Goal: Information Seeking & Learning: Understand process/instructions

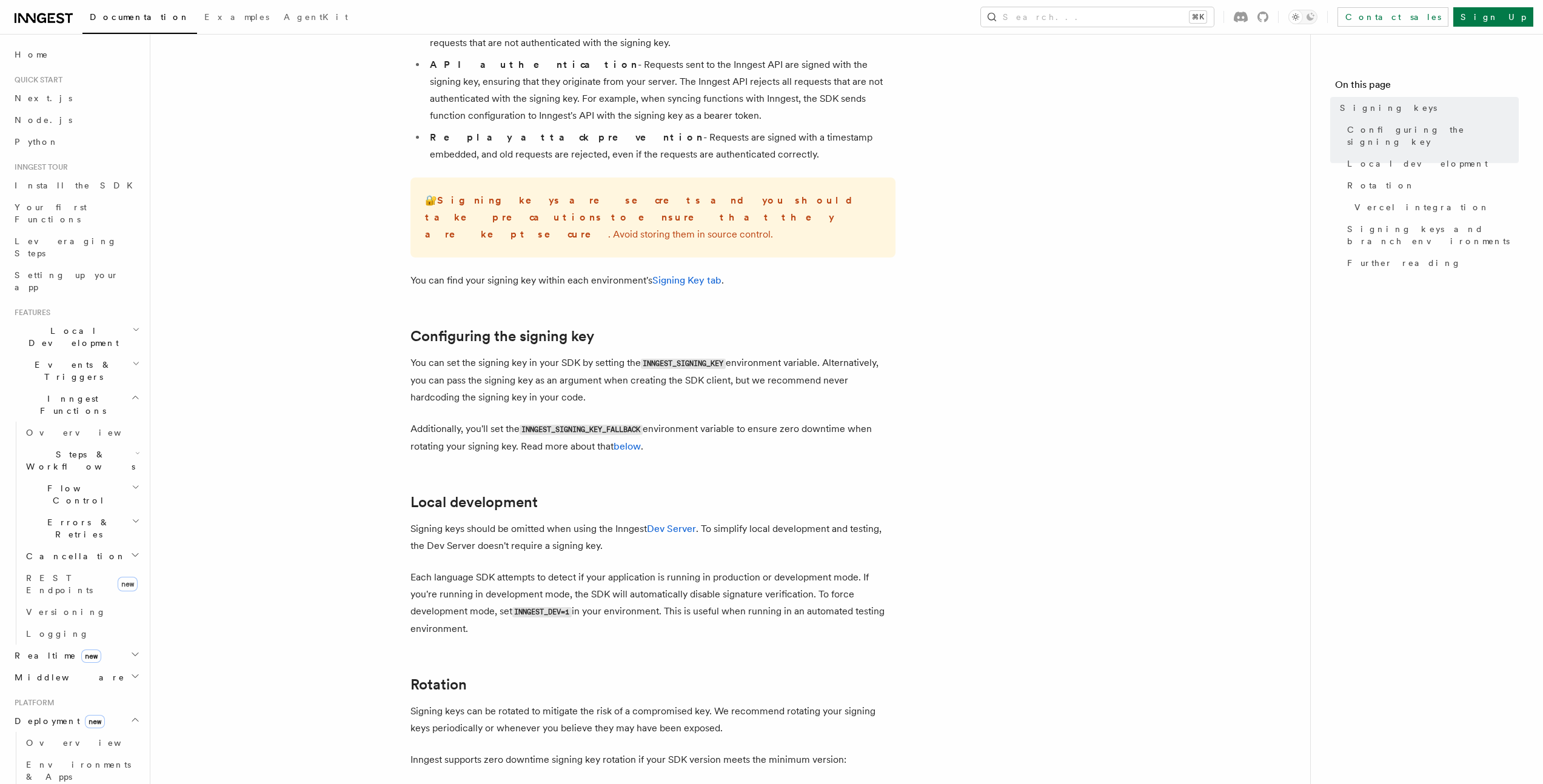
scroll to position [190, 0]
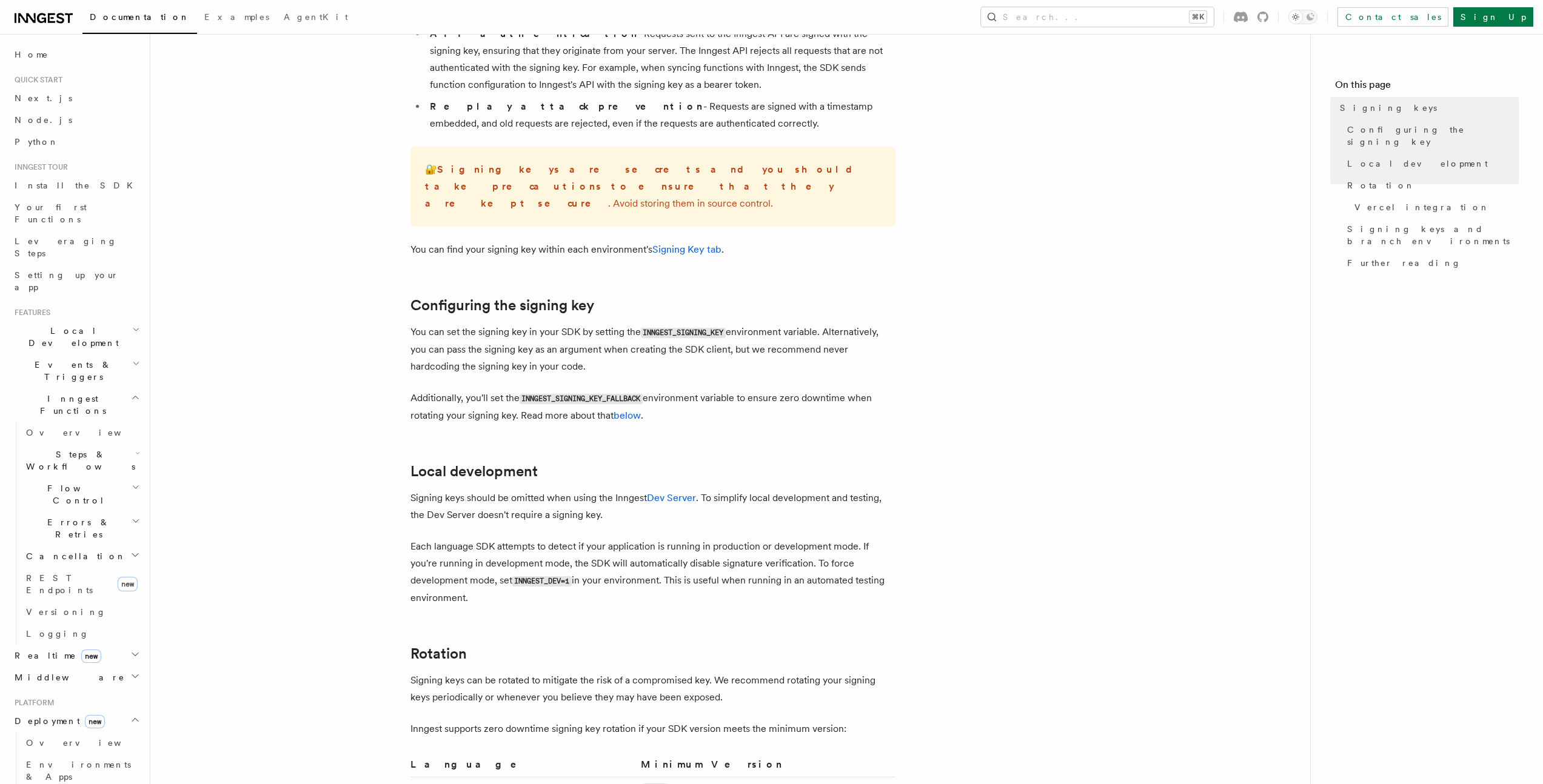
click at [706, 328] on code "INNGEST_SIGNING_KEY" at bounding box center [683, 333] width 85 height 11
copy code "INNGEST_SIGNING_KEY"
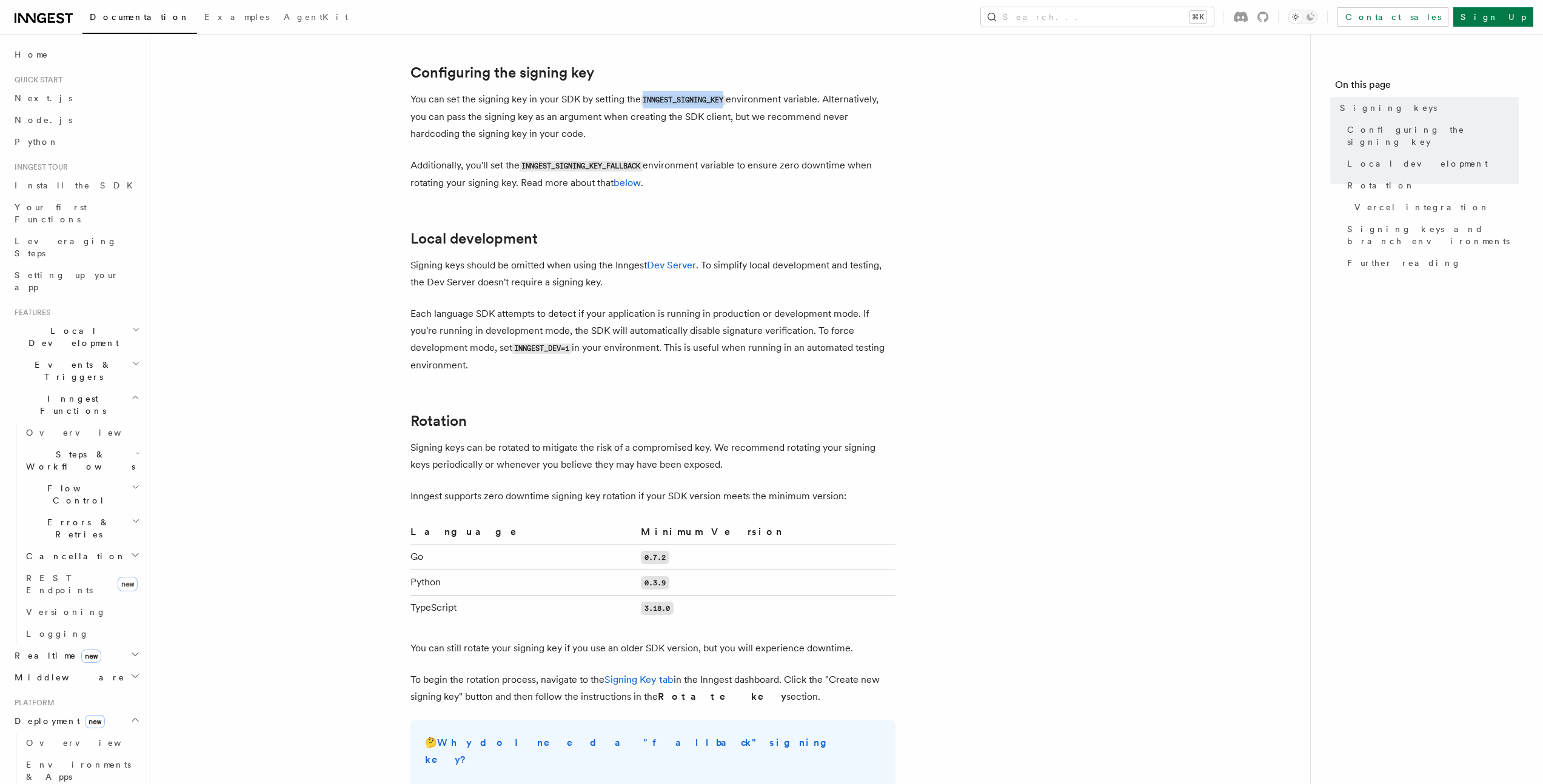
scroll to position [425, 0]
click at [668, 93] on code "INNGEST_SIGNING_KEY" at bounding box center [683, 98] width 85 height 11
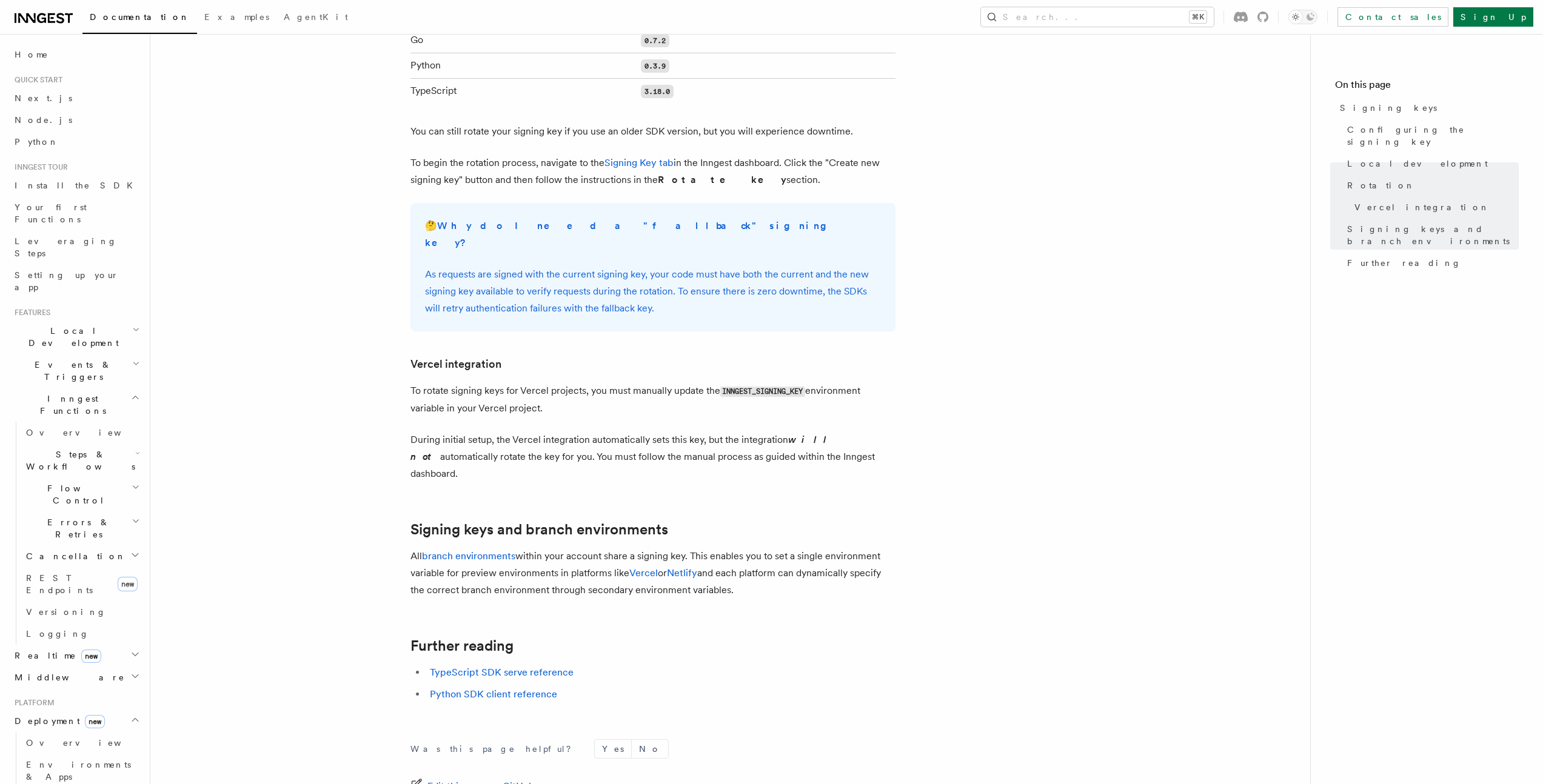
scroll to position [987, 0]
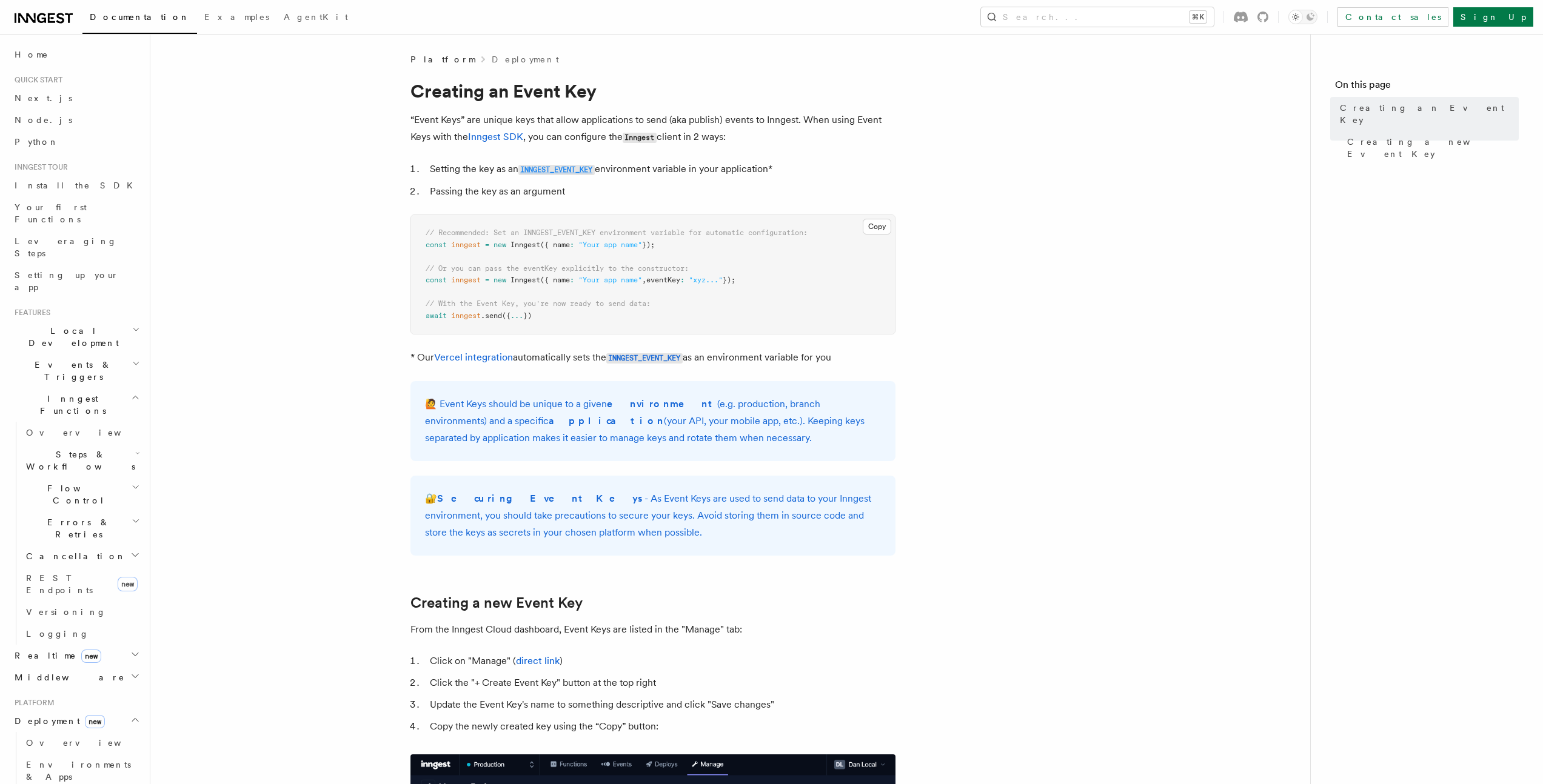
click at [574, 167] on code "INNGEST_EVENT_KEY" at bounding box center [556, 170] width 76 height 11
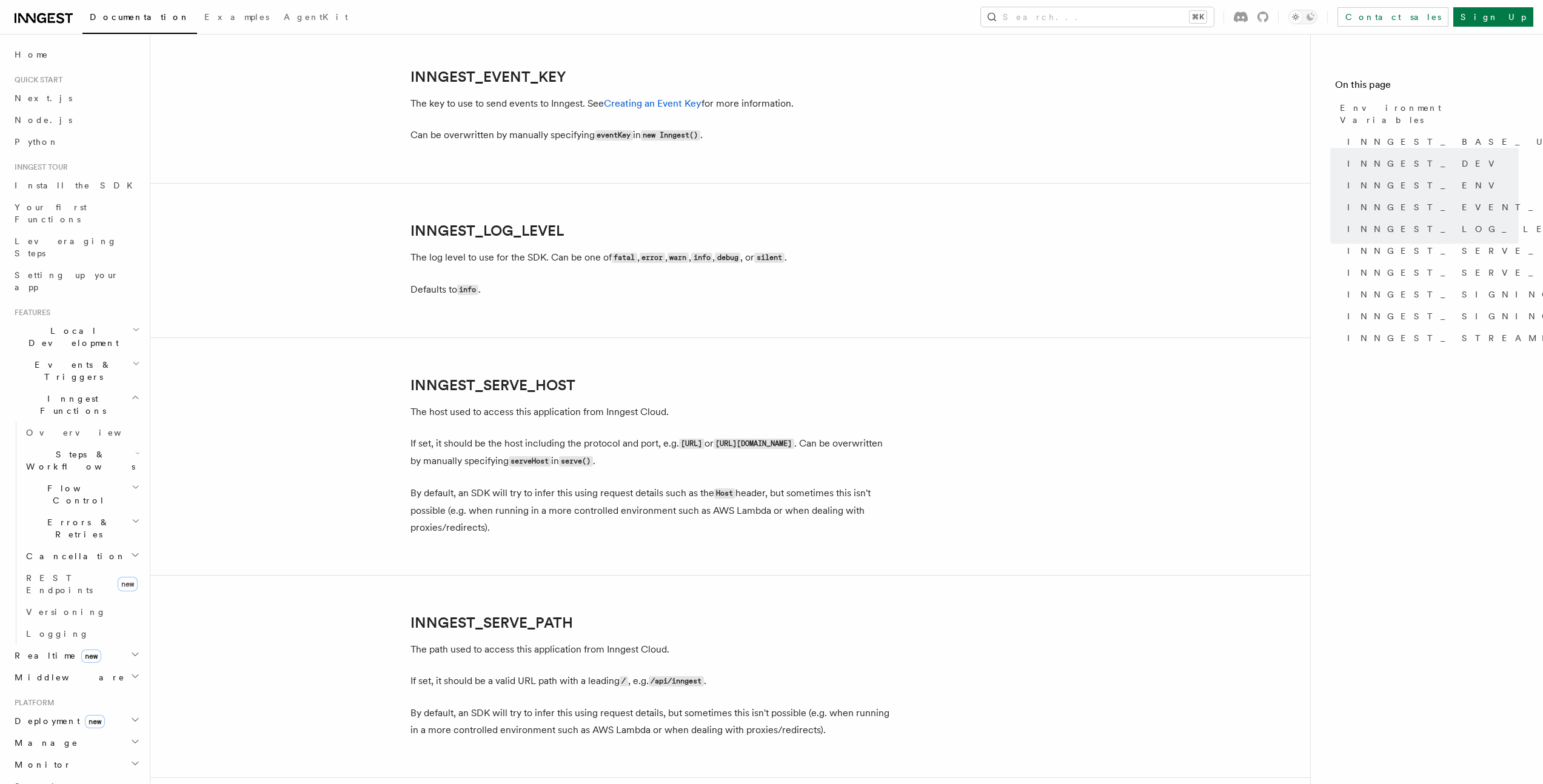
scroll to position [1381, 0]
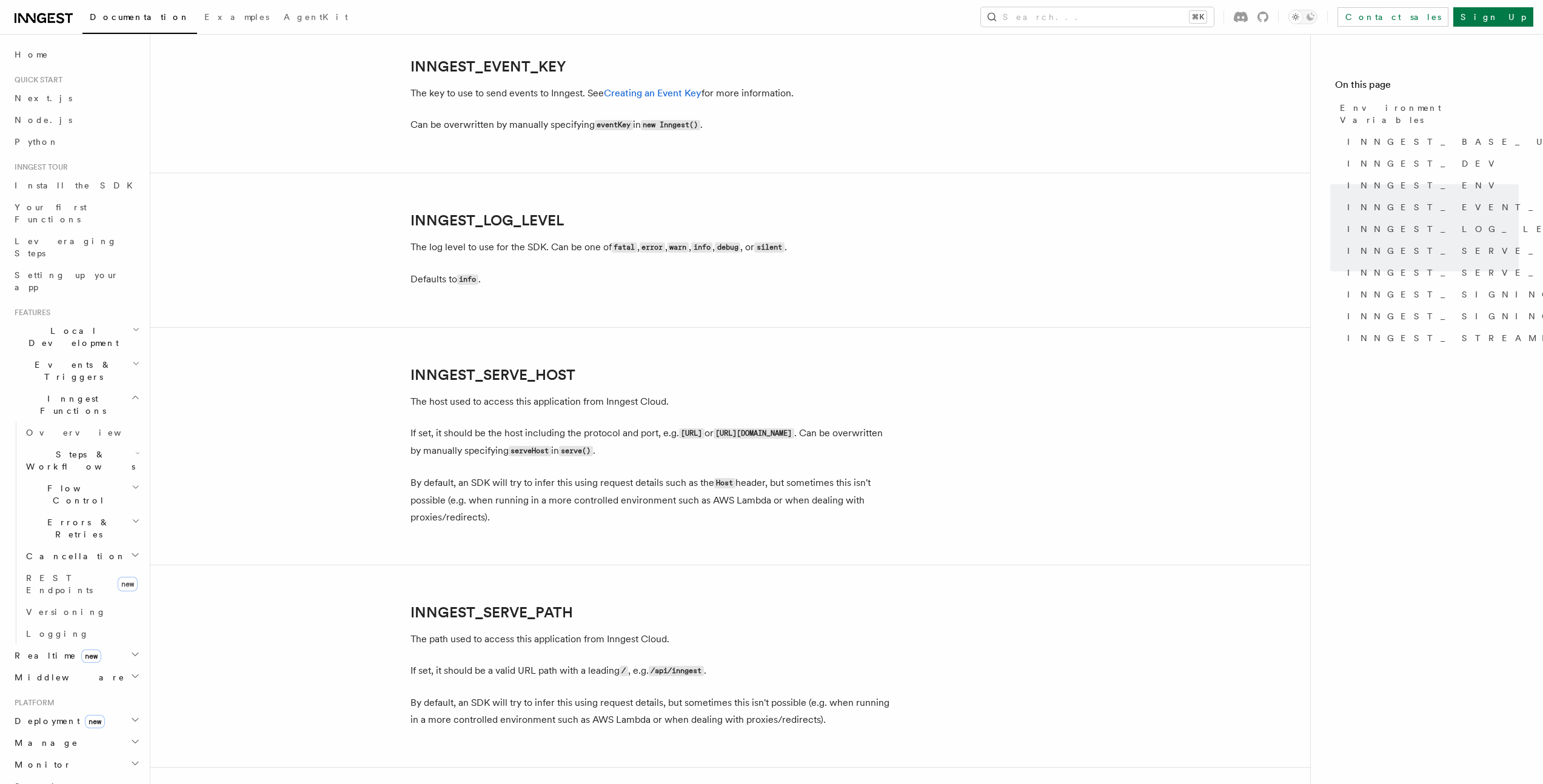
drag, startPoint x: 413, startPoint y: 93, endPoint x: 917, endPoint y: 97, distance: 504.0
click at [917, 97] on article "References TypeScript SDK Using the SDK Environment Variables You can set envir…" at bounding box center [731, 102] width 1121 height 2859
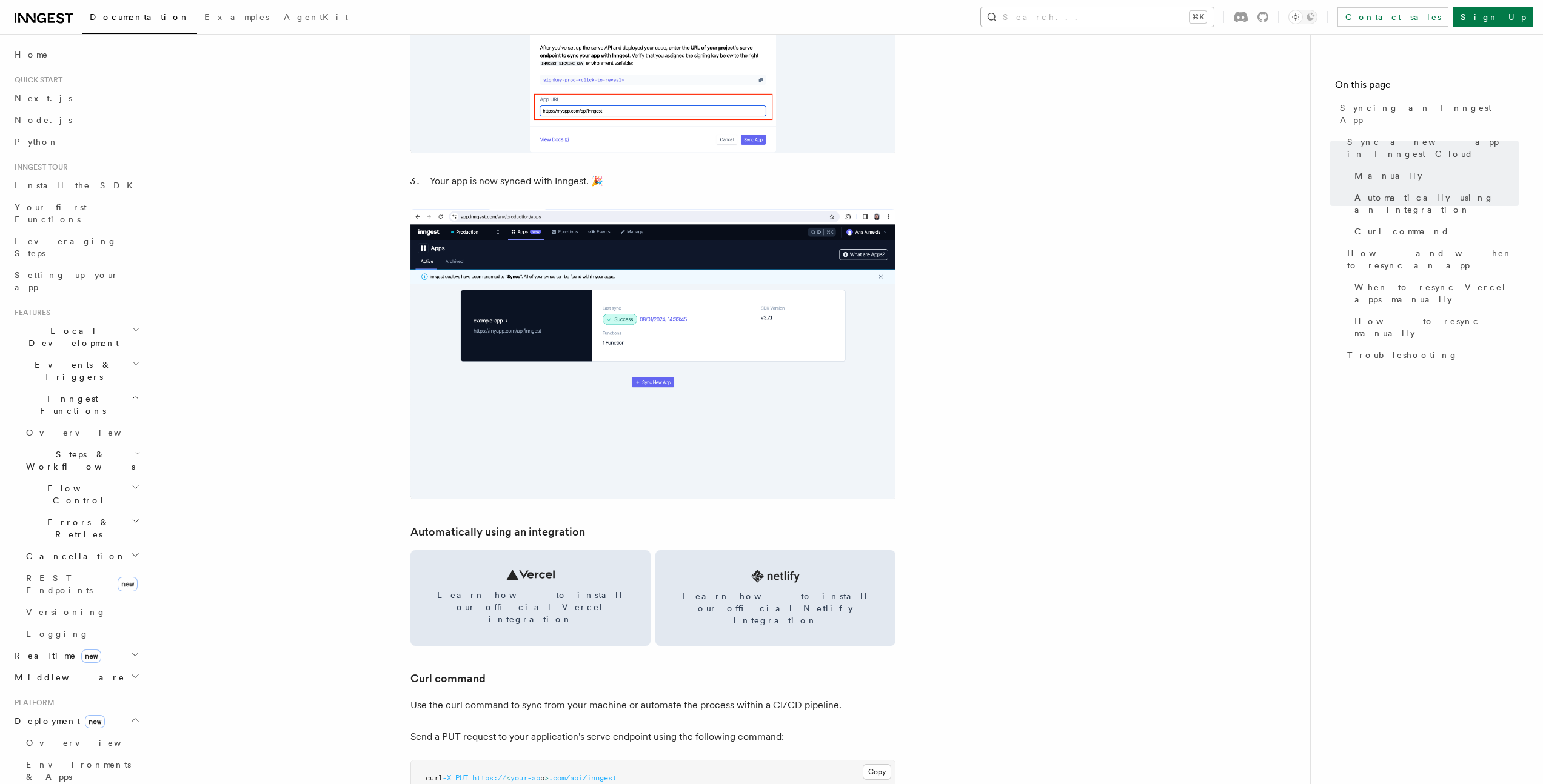
scroll to position [1280, 0]
